Goal: Information Seeking & Learning: Check status

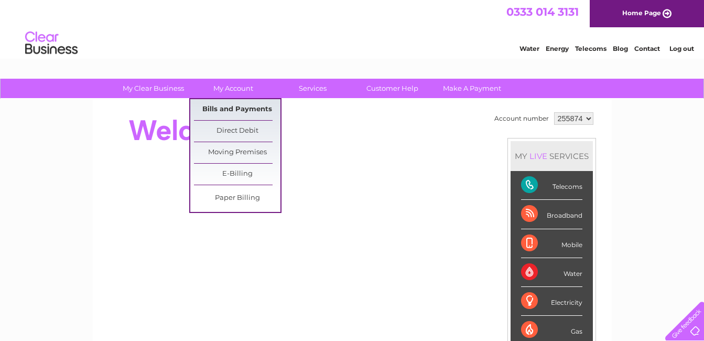
click at [232, 111] on link "Bills and Payments" at bounding box center [237, 109] width 86 height 21
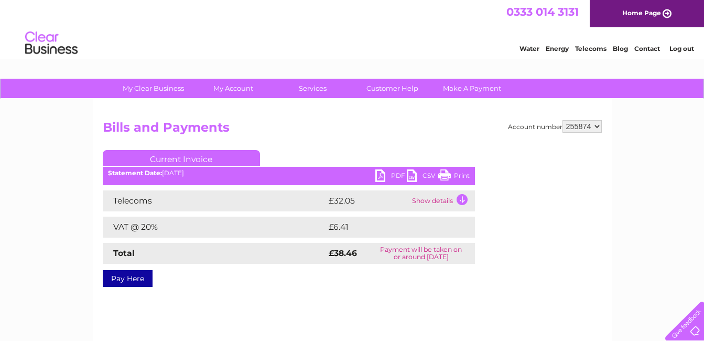
click at [462, 200] on td "Show details" at bounding box center [441, 200] width 65 height 21
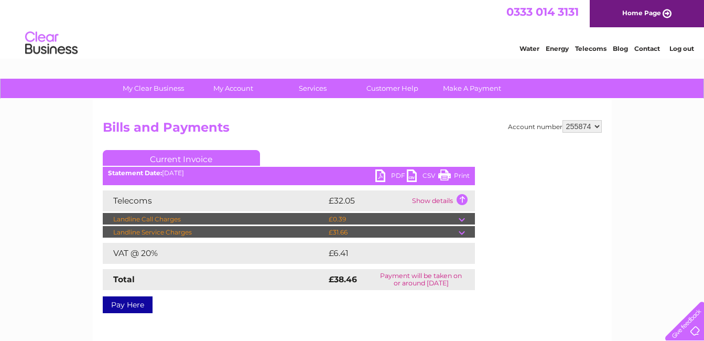
click at [462, 221] on td at bounding box center [466, 219] width 16 height 13
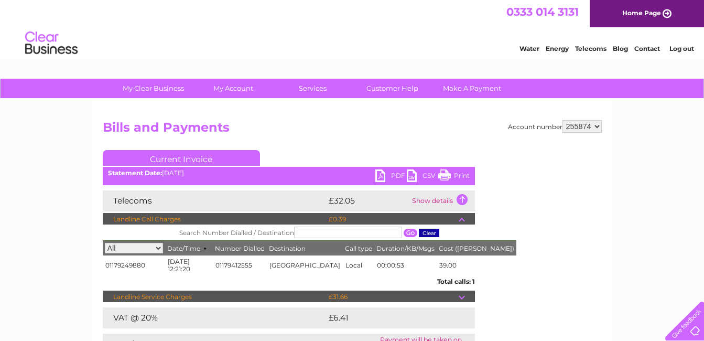
click at [462, 221] on td at bounding box center [466, 219] width 16 height 13
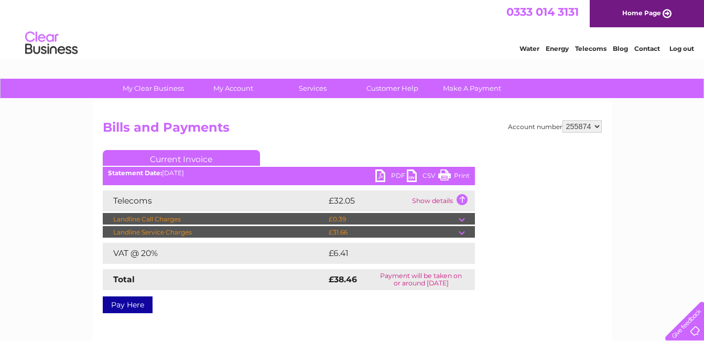
click at [461, 232] on td at bounding box center [466, 232] width 16 height 13
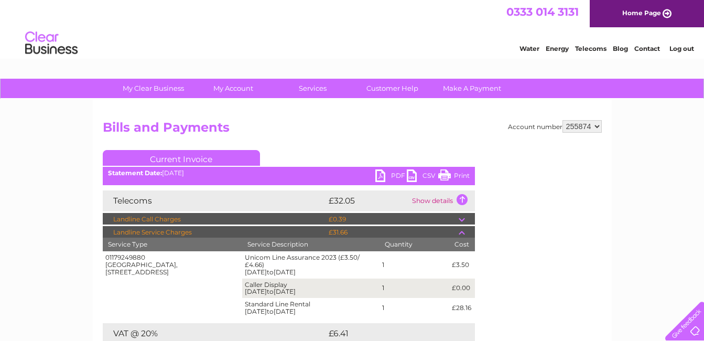
click at [461, 232] on td at bounding box center [466, 232] width 16 height 13
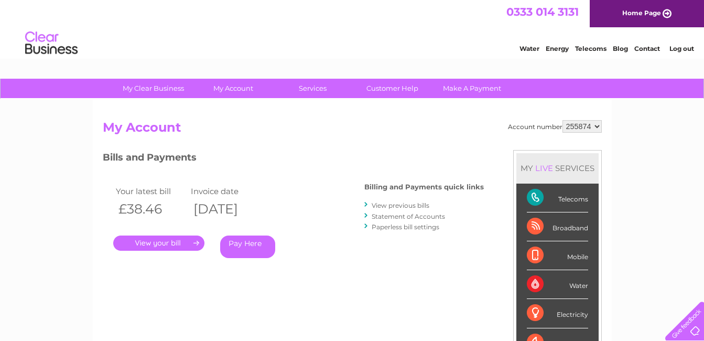
click at [392, 205] on link "View previous bills" at bounding box center [401, 205] width 58 height 8
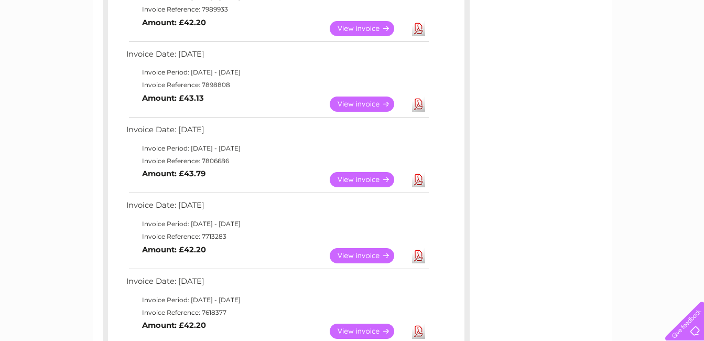
scroll to position [398, 0]
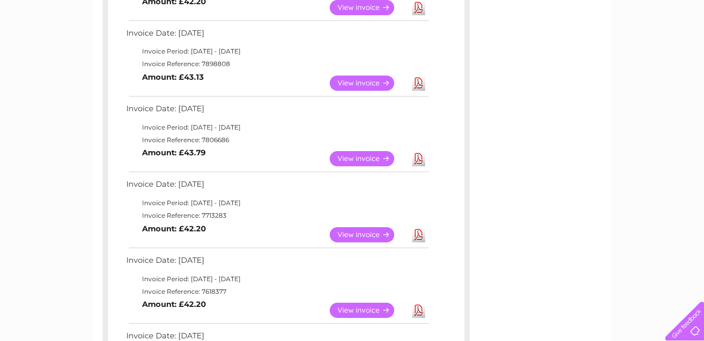
click at [363, 159] on link "View" at bounding box center [368, 158] width 77 height 15
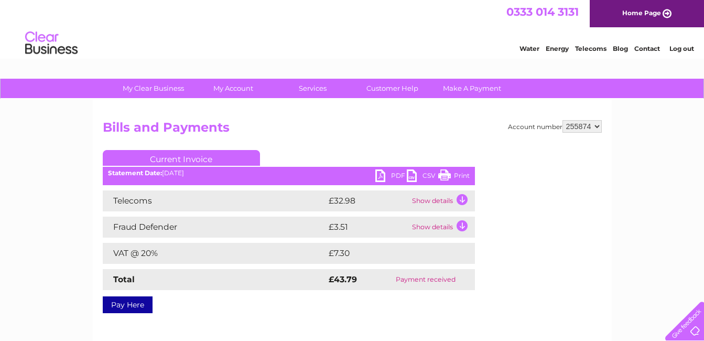
click at [462, 226] on td "Show details" at bounding box center [441, 226] width 65 height 21
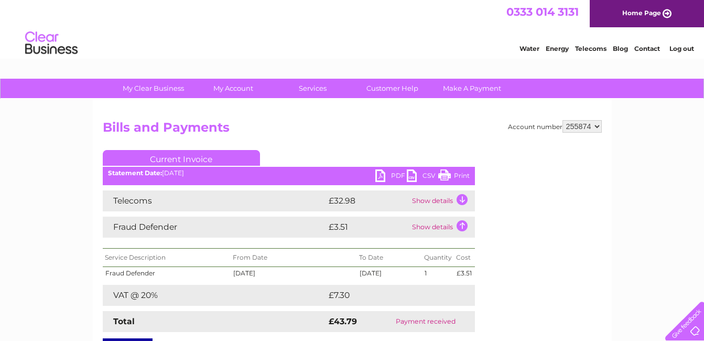
click at [462, 226] on td "Show details" at bounding box center [441, 226] width 65 height 21
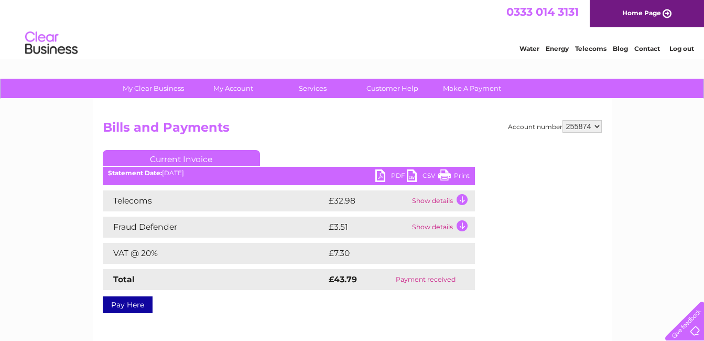
click at [463, 195] on td "Show details" at bounding box center [441, 200] width 65 height 21
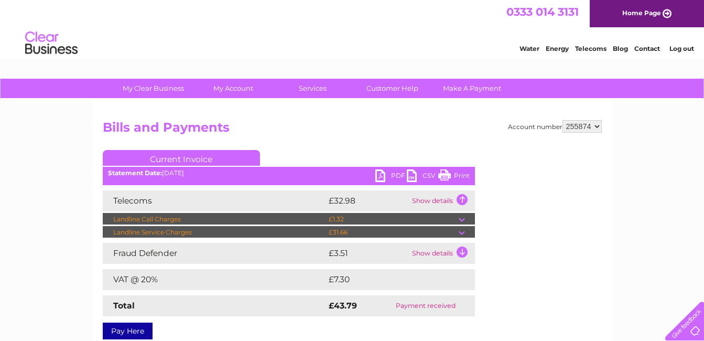
click at [463, 220] on td at bounding box center [466, 219] width 16 height 13
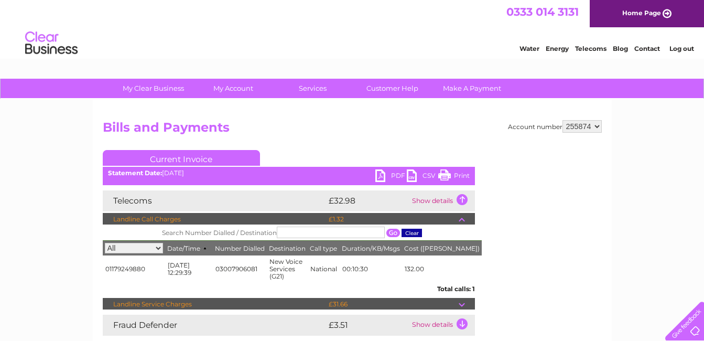
click at [463, 220] on td at bounding box center [466, 219] width 16 height 13
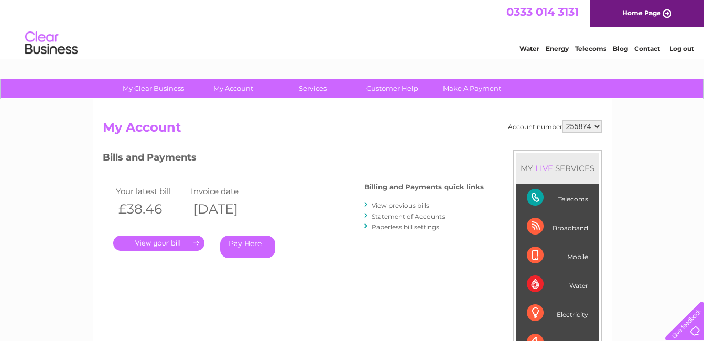
click at [679, 49] on link "Log out" at bounding box center [681, 49] width 25 height 8
